Goal: Register for event/course

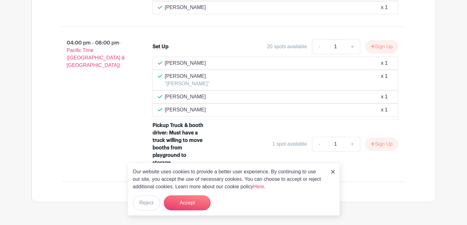
scroll to position [785, 0]
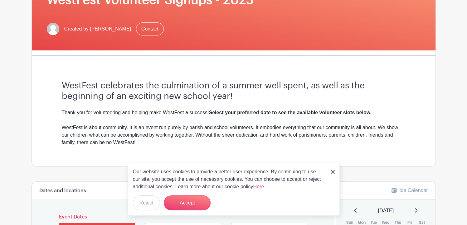
scroll to position [116, 0]
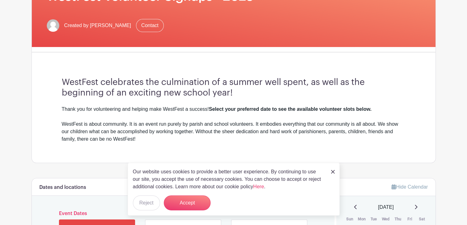
click at [333, 173] on img at bounding box center [333, 172] width 4 height 4
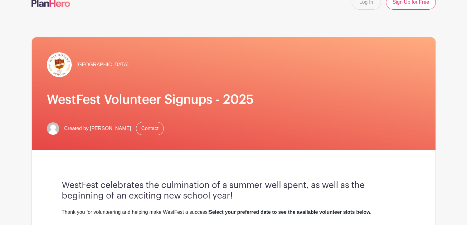
scroll to position [0, 0]
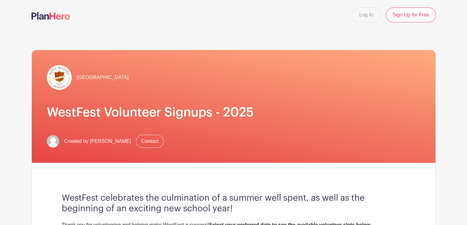
click at [329, 202] on h3 "WestFest celebrates the culmination of a summer well spent, as well as the begi…" at bounding box center [233, 203] width 343 height 21
click at [371, 17] on link "Log In" at bounding box center [365, 14] width 29 height 15
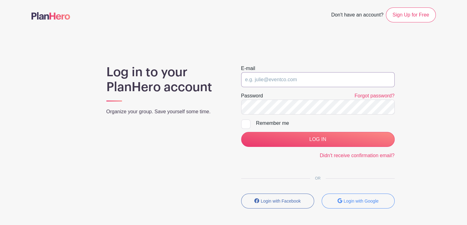
click at [286, 84] on input "email" at bounding box center [317, 79] width 153 height 15
type input "[EMAIL_ADDRESS][DOMAIN_NAME]"
click at [246, 124] on div at bounding box center [245, 124] width 9 height 9
click at [245, 124] on input "Remember me" at bounding box center [243, 122] width 4 height 4
checkbox input "true"
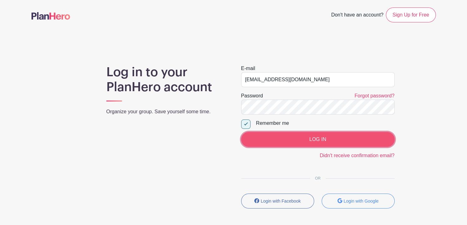
click at [280, 136] on input "LOG IN" at bounding box center [317, 139] width 153 height 15
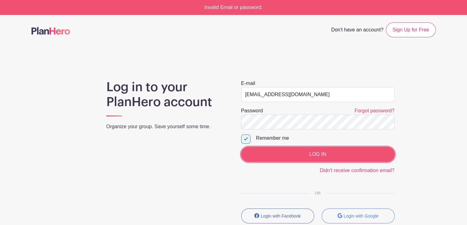
click at [295, 157] on input "LOG IN" at bounding box center [317, 154] width 153 height 15
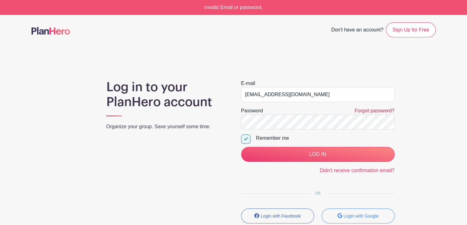
click at [365, 112] on link "Forgot password?" at bounding box center [374, 110] width 40 height 5
click at [407, 29] on link "Sign Up for Free" at bounding box center [411, 29] width 50 height 15
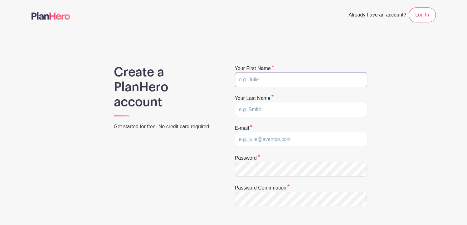
click at [266, 76] on input "text" at bounding box center [301, 79] width 132 height 15
type input "natalia"
type input "beran"
type input "nataliaberan@gmail.com"
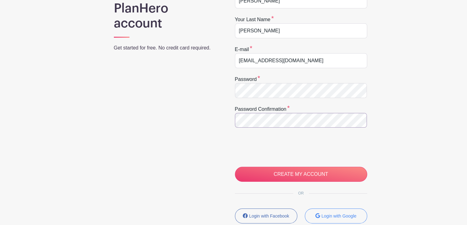
scroll to position [83, 0]
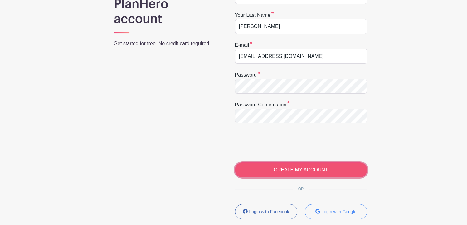
click at [297, 167] on input "CREATE MY ACCOUNT" at bounding box center [301, 170] width 132 height 15
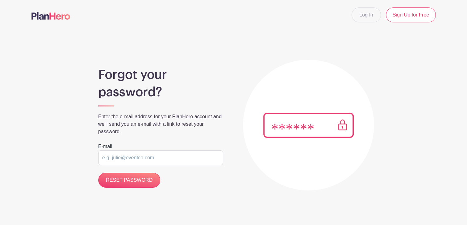
click at [168, 162] on input "email" at bounding box center [160, 158] width 125 height 15
type input "[EMAIL_ADDRESS][DOMAIN_NAME]"
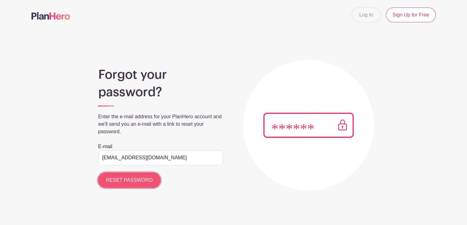
click at [141, 179] on input "RESET PASSWORD" at bounding box center [129, 180] width 62 height 15
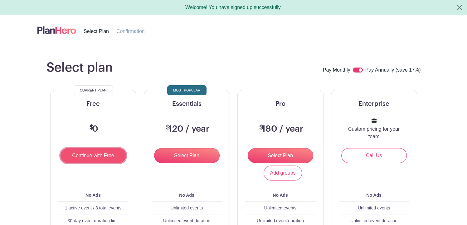
click at [96, 158] on input "Continue with Free" at bounding box center [92, 155] width 65 height 15
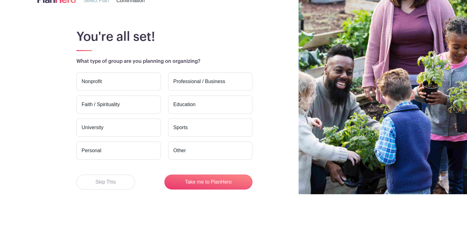
scroll to position [34, 0]
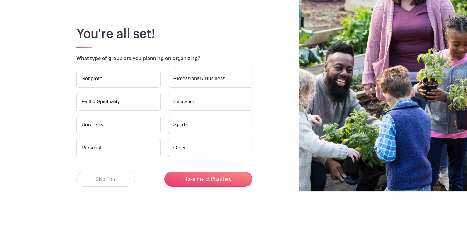
click at [136, 101] on label "Faith / Spirituality" at bounding box center [118, 102] width 84 height 18
click at [0, 0] on input "Faith / Spirituality" at bounding box center [0, 0] width 0 height 0
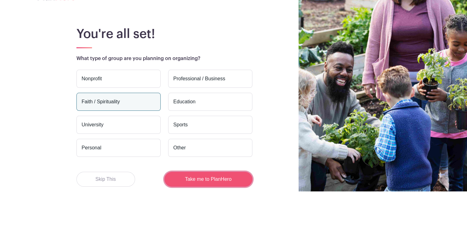
click at [208, 180] on button "Take me to PlanHero" at bounding box center [208, 179] width 88 height 15
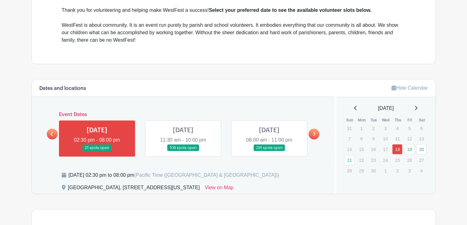
scroll to position [210, 0]
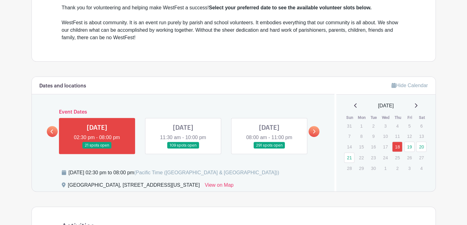
click at [269, 149] on link at bounding box center [269, 149] width 0 height 0
click at [420, 148] on link "20" at bounding box center [421, 147] width 10 height 10
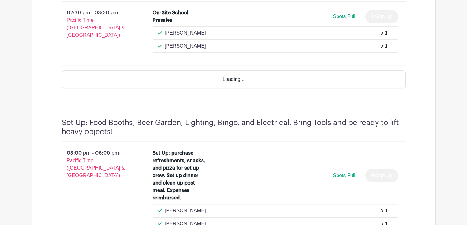
scroll to position [577, 0]
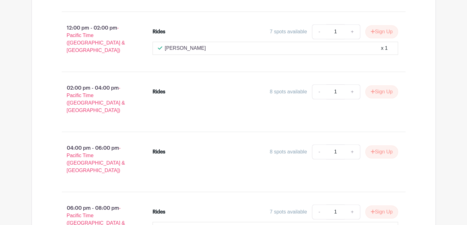
scroll to position [521, 0]
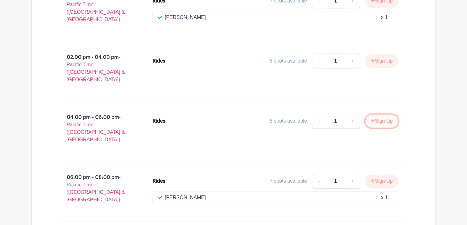
click at [379, 115] on button "Sign Up" at bounding box center [381, 121] width 33 height 13
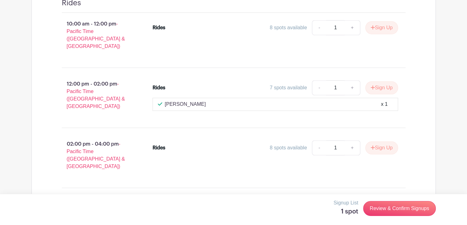
scroll to position [475, 0]
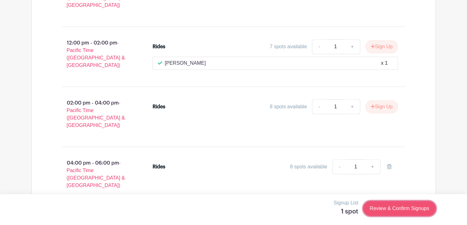
click at [378, 207] on link "Review & Confirm Signups" at bounding box center [399, 208] width 72 height 15
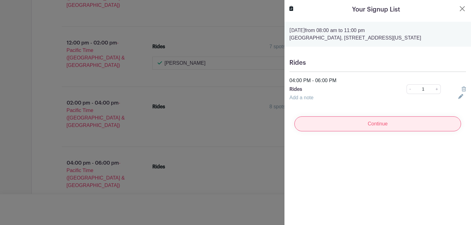
click at [383, 126] on input "Continue" at bounding box center [378, 124] width 167 height 15
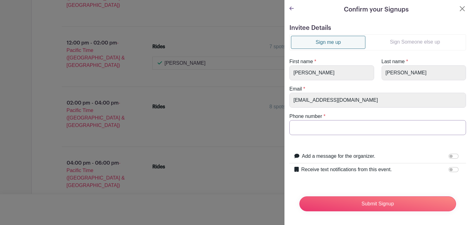
click at [303, 129] on input "Phone number" at bounding box center [378, 127] width 177 height 15
click at [459, 10] on button "Close" at bounding box center [462, 8] width 7 height 7
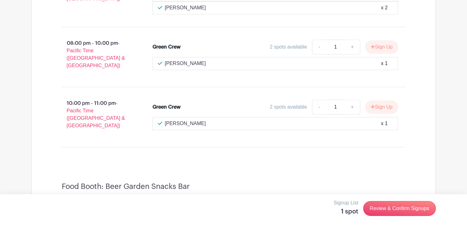
scroll to position [7589, 0]
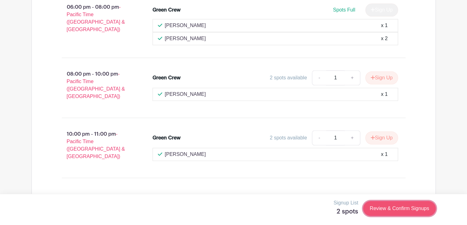
click at [381, 214] on link "Review & Confirm Signups" at bounding box center [399, 208] width 72 height 15
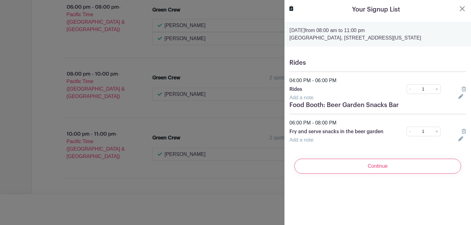
click at [462, 92] on icon at bounding box center [464, 89] width 4 height 5
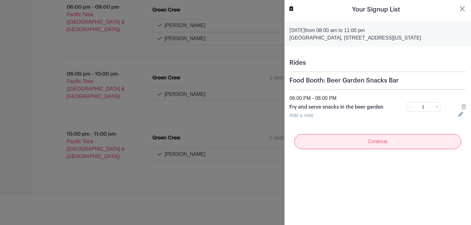
click at [401, 145] on input "Continue" at bounding box center [378, 141] width 167 height 15
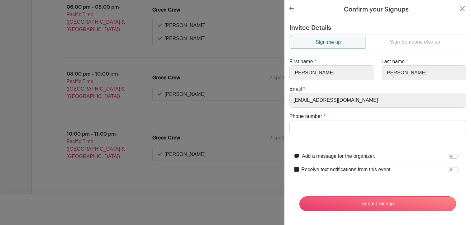
click at [394, 42] on link "Sign Someone else up" at bounding box center [415, 42] width 99 height 12
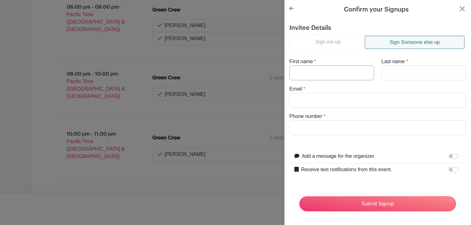
click at [334, 67] on input "First name" at bounding box center [332, 72] width 85 height 15
type input "Ron"
click at [398, 71] on input "Last name" at bounding box center [424, 72] width 85 height 15
type input "Suing"
click at [337, 104] on input "Email" at bounding box center [378, 100] width 177 height 15
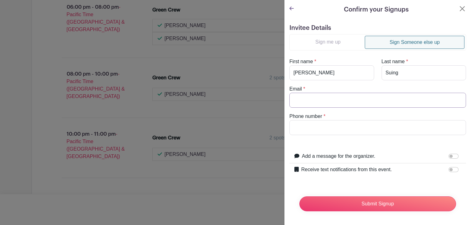
type input "omegaconstruction@gmail.com"
type input "2069139224"
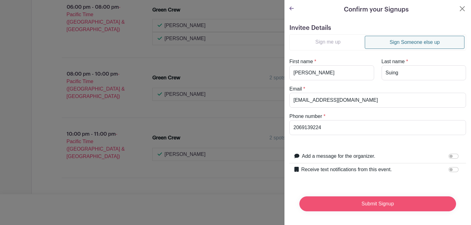
click at [335, 203] on input "Submit Signup" at bounding box center [378, 204] width 157 height 15
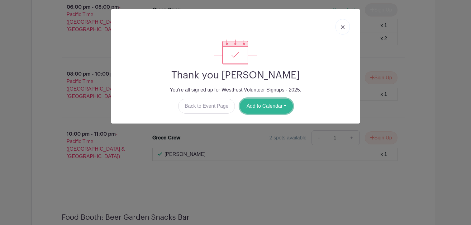
click at [279, 110] on button "Add to Calendar" at bounding box center [266, 106] width 53 height 15
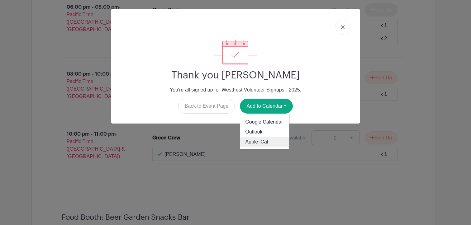
click at [260, 140] on link "Apple iCal" at bounding box center [264, 142] width 49 height 10
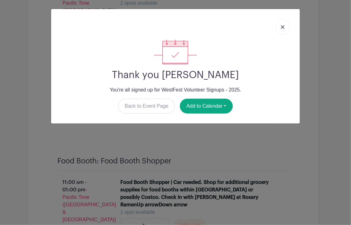
click at [280, 26] on link at bounding box center [283, 27] width 14 height 16
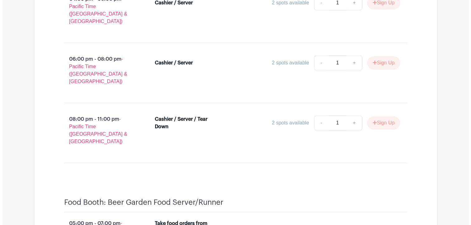
scroll to position [5145, 0]
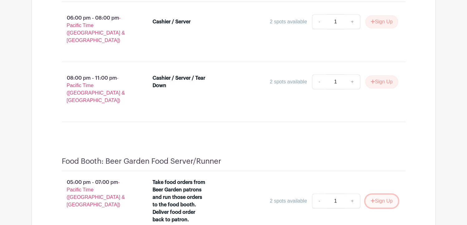
click at [372, 199] on icon "submit" at bounding box center [372, 201] width 4 height 5
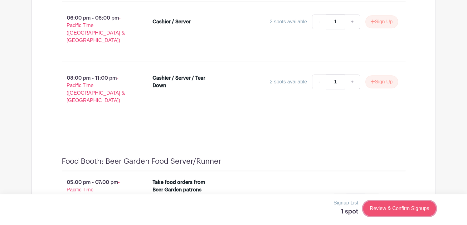
click at [384, 211] on link "Review & Confirm Signups" at bounding box center [399, 208] width 72 height 15
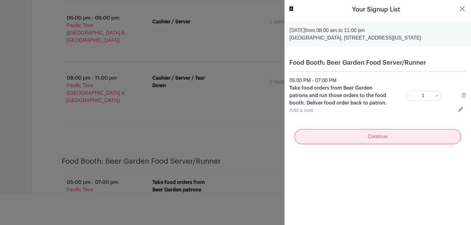
click at [379, 133] on input "Continue" at bounding box center [378, 136] width 167 height 15
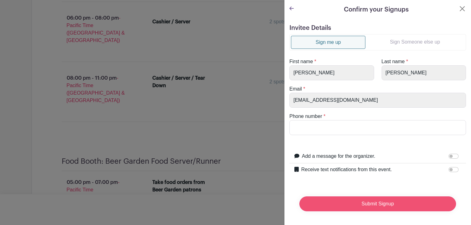
click at [356, 207] on input "Submit Signup" at bounding box center [378, 204] width 157 height 15
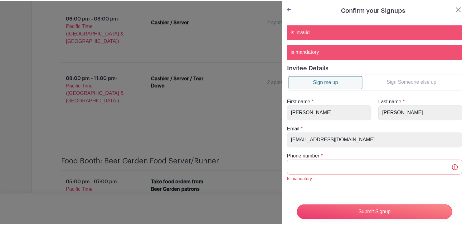
scroll to position [53, 0]
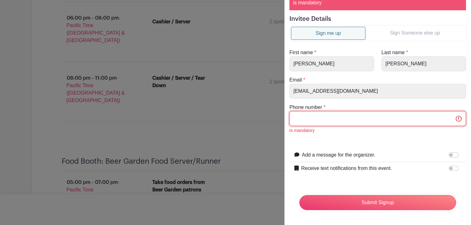
click at [310, 113] on input "Phone number" at bounding box center [378, 118] width 177 height 15
type input "2068772238"
click at [377, 203] on input "Submit Signup" at bounding box center [378, 202] width 157 height 15
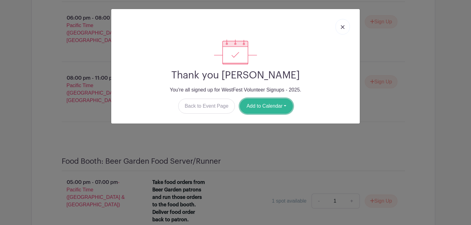
click at [271, 107] on button "Add to Calendar" at bounding box center [266, 106] width 53 height 15
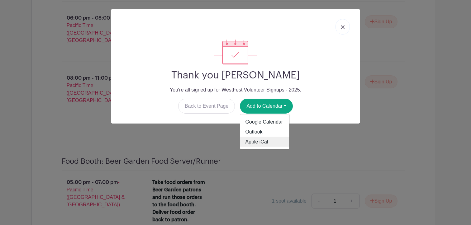
click at [258, 143] on link "Apple iCal" at bounding box center [264, 142] width 49 height 10
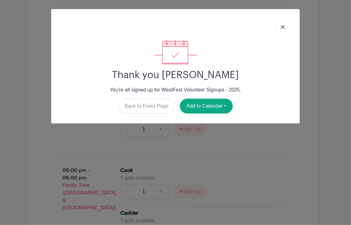
click at [279, 30] on link at bounding box center [283, 27] width 14 height 16
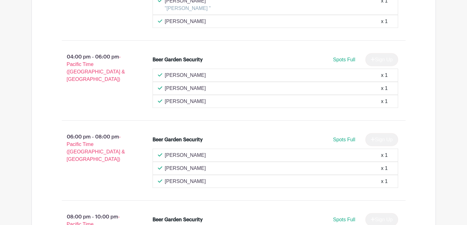
scroll to position [8762, 0]
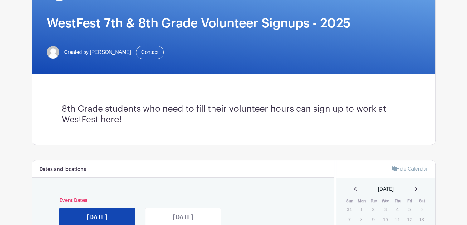
scroll to position [117, 0]
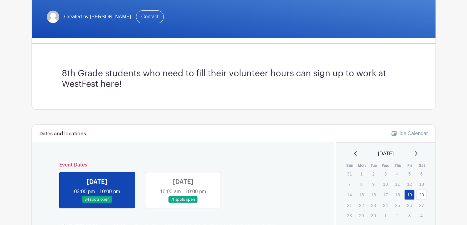
click at [183, 203] on link at bounding box center [183, 203] width 0 height 0
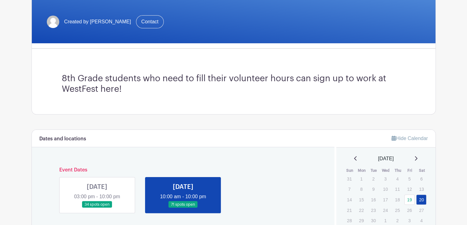
scroll to position [110, 0]
